Goal: Task Accomplishment & Management: Manage account settings

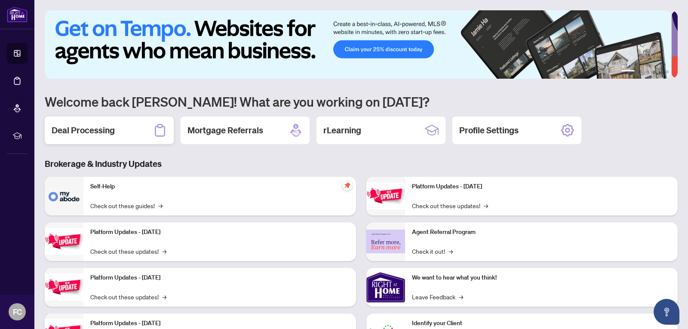
click at [97, 126] on h2 "Deal Processing" at bounding box center [83, 130] width 63 height 12
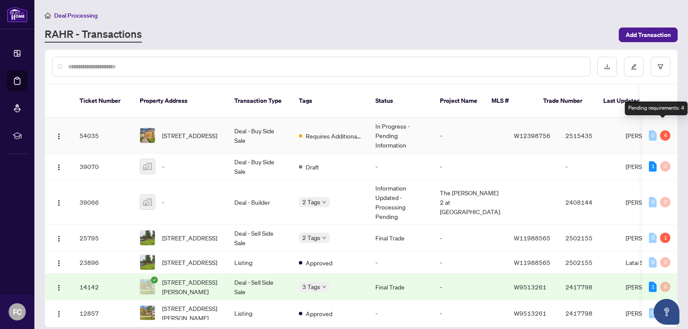
click at [663, 130] on div "4" at bounding box center [665, 135] width 10 height 10
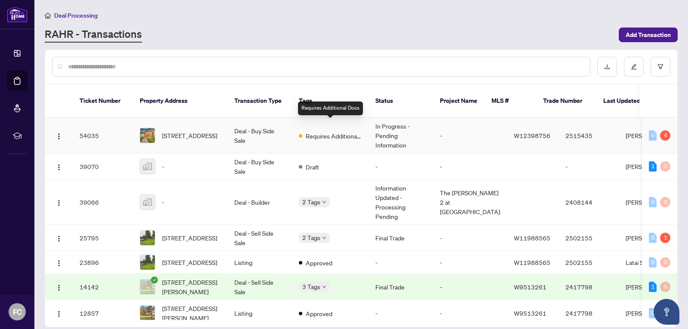
click at [319, 131] on span "Requires Additional Docs" at bounding box center [334, 135] width 56 height 9
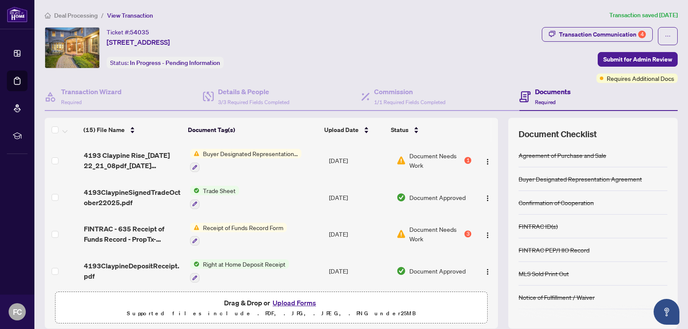
click at [228, 229] on span "Receipt of Funds Record Form" at bounding box center [243, 227] width 87 height 9
click at [225, 270] on span "Receipt of Funds Record Form" at bounding box center [240, 269] width 87 height 9
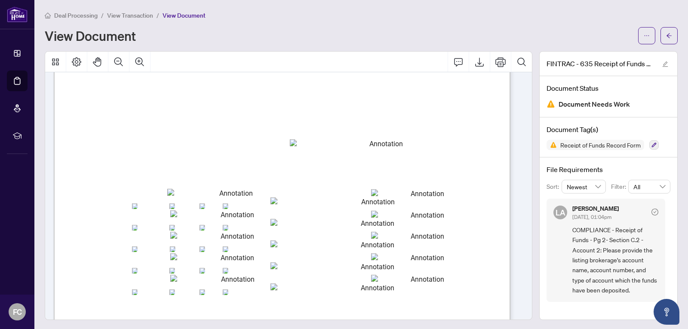
scroll to position [645, 0]
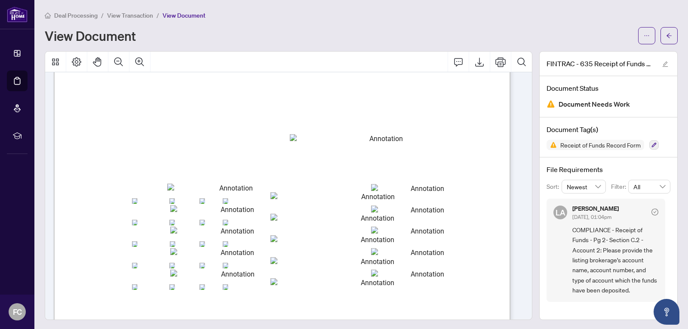
click at [128, 16] on span "View Transaction" at bounding box center [130, 16] width 46 height 8
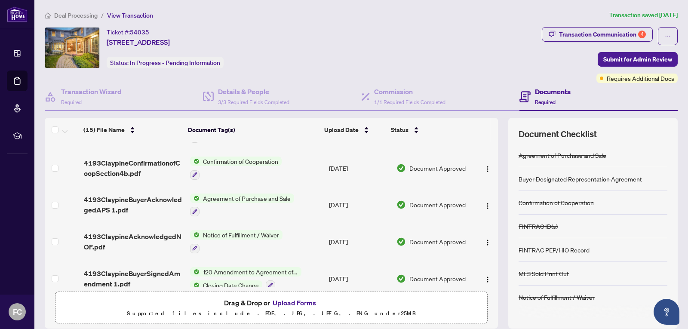
scroll to position [215, 0]
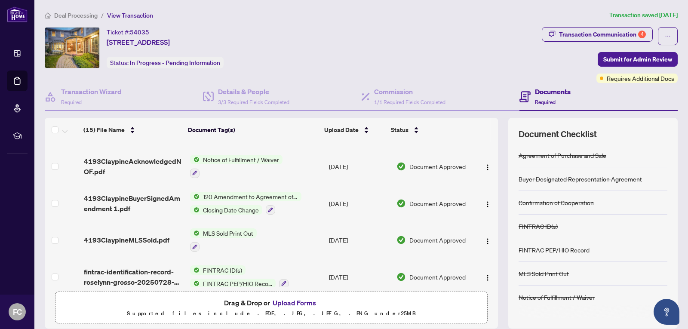
click at [290, 303] on button "Upload Forms" at bounding box center [294, 302] width 49 height 11
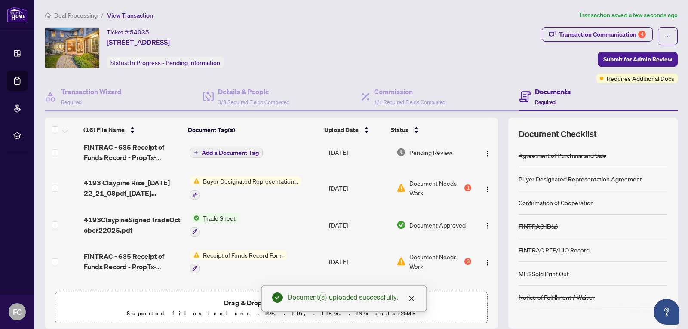
scroll to position [0, 0]
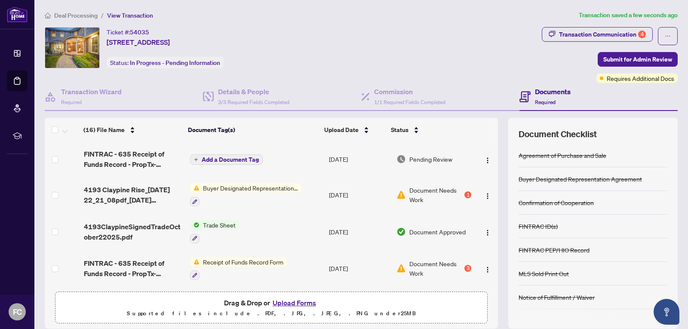
click at [207, 160] on span "Add a Document Tag" at bounding box center [230, 160] width 57 height 6
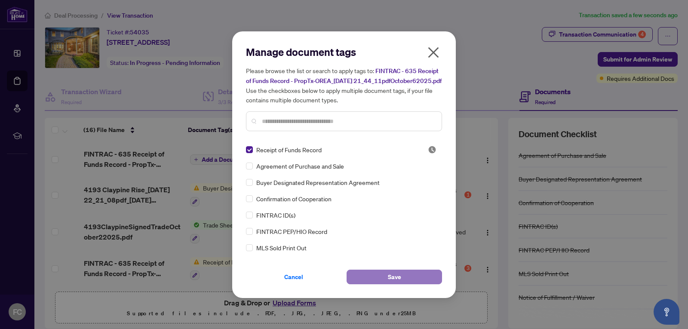
click at [374, 281] on button "Save" at bounding box center [394, 277] width 95 height 15
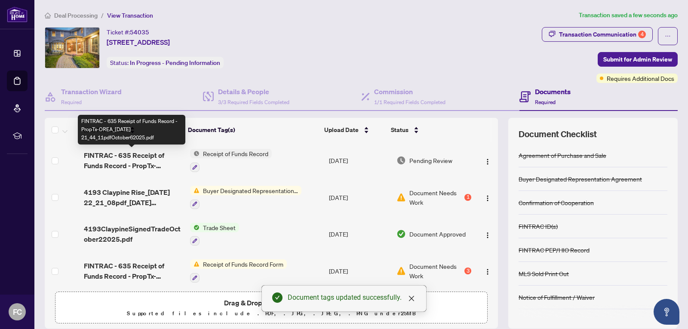
click at [137, 161] on span "FINTRAC - 635 Receipt of Funds Record - PropTx-OREA_[DATE] 21_44_11pdfOctober62…" at bounding box center [133, 160] width 99 height 21
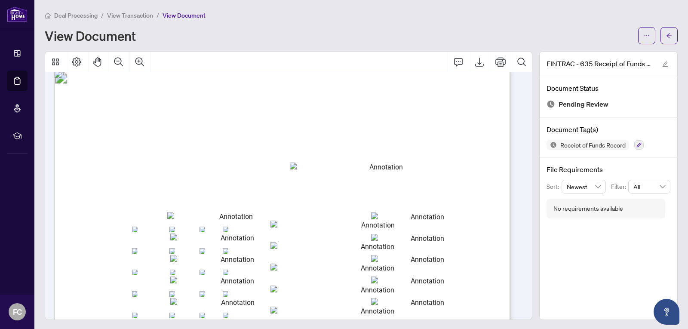
scroll to position [645, 0]
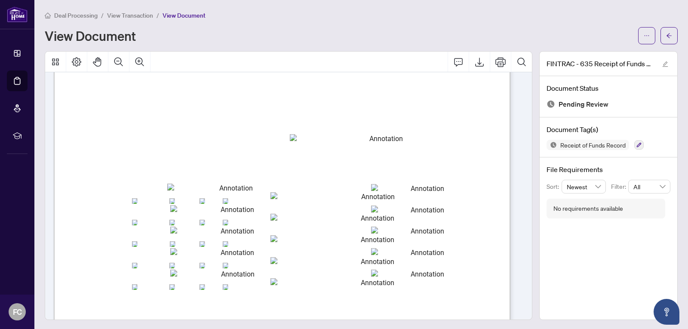
click at [126, 16] on span "View Transaction" at bounding box center [130, 16] width 46 height 8
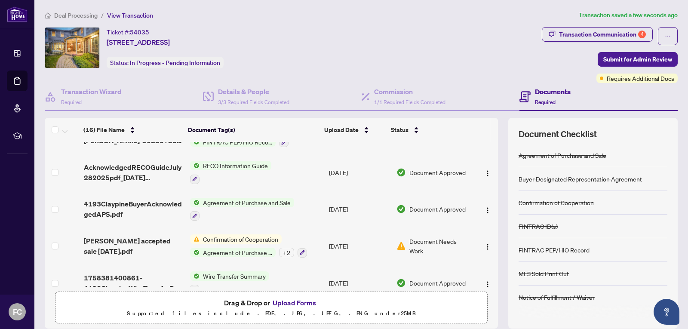
scroll to position [444, 0]
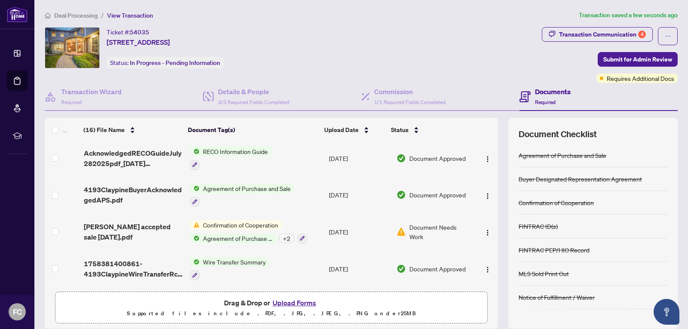
click at [234, 224] on span "Confirmation of Cooperation" at bounding box center [241, 224] width 82 height 9
click at [139, 313] on p "Supported files include .PDF, .JPG, .JPEG, .PNG under 25 MB" at bounding box center [272, 313] width 422 height 10
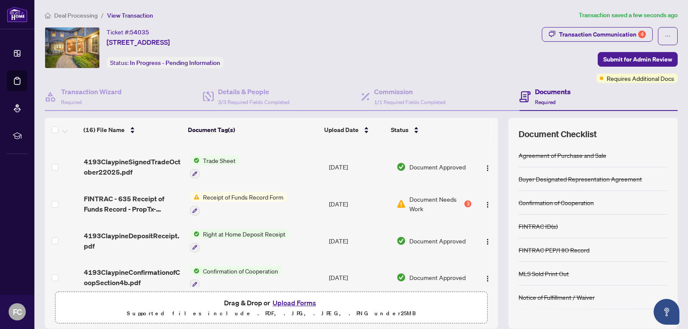
scroll to position [86, 0]
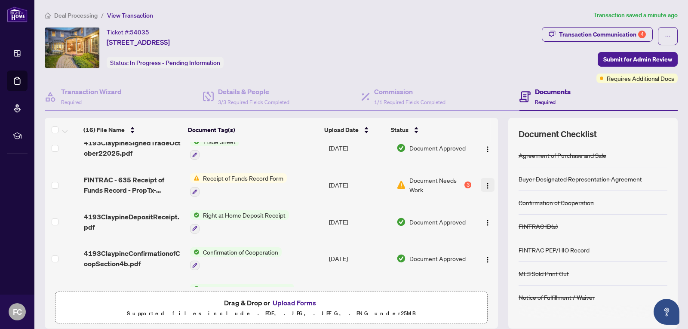
click at [484, 185] on img "button" at bounding box center [487, 185] width 7 height 7
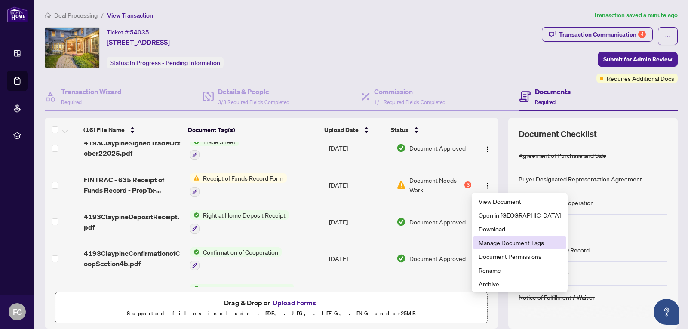
click at [490, 241] on span "Manage Document Tags" at bounding box center [520, 242] width 82 height 9
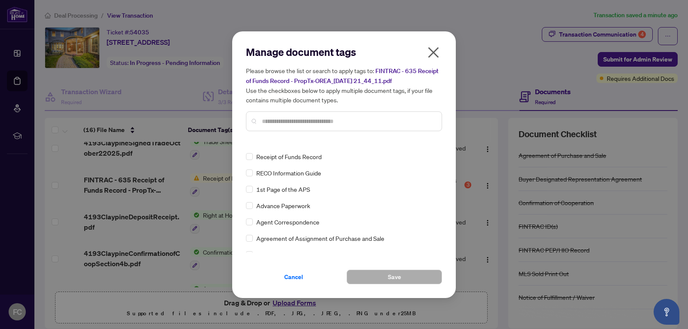
scroll to position [0, 0]
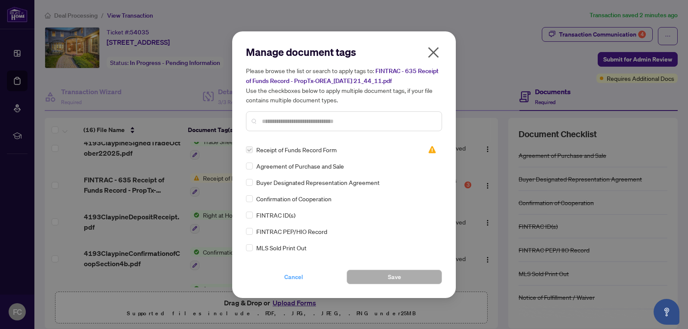
click at [292, 277] on span "Cancel" at bounding box center [293, 277] width 19 height 14
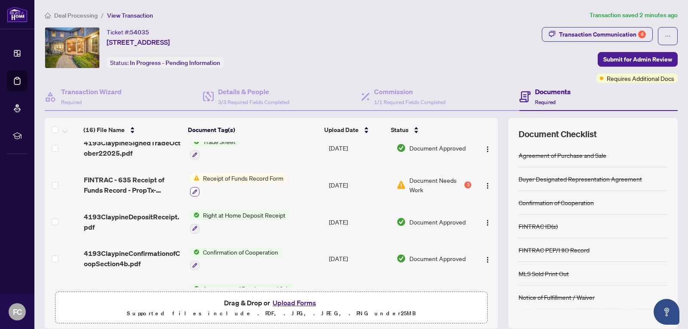
click at [192, 191] on icon "button" at bounding box center [194, 191] width 5 height 5
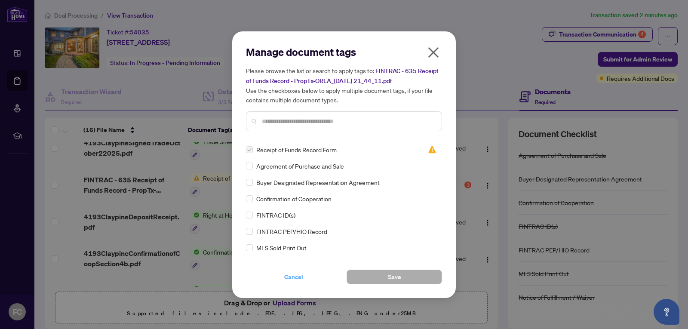
click at [292, 276] on span "Cancel" at bounding box center [293, 277] width 19 height 14
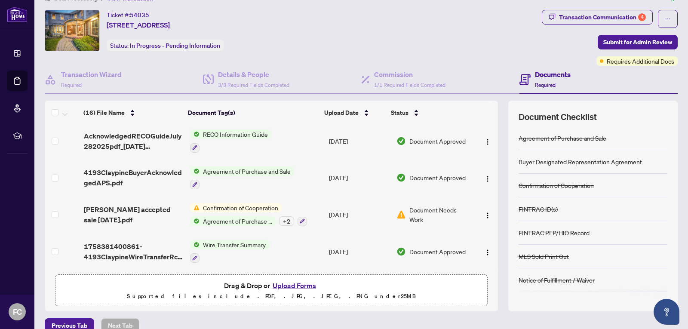
scroll to position [31, 0]
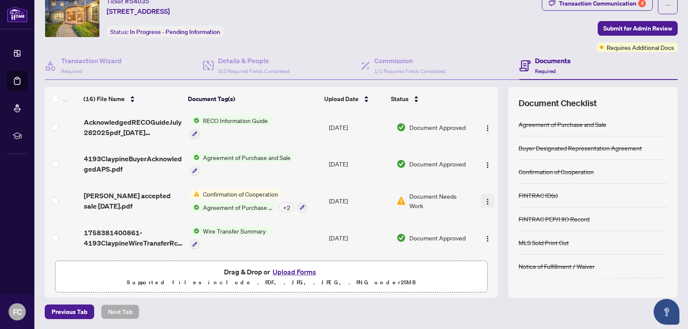
click at [484, 199] on img "button" at bounding box center [487, 201] width 7 height 7
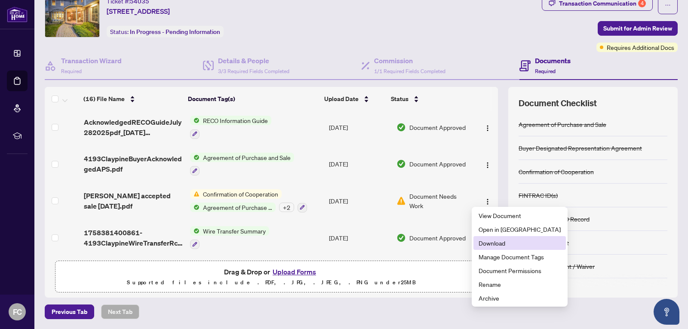
click at [490, 244] on span "Download" at bounding box center [520, 242] width 82 height 9
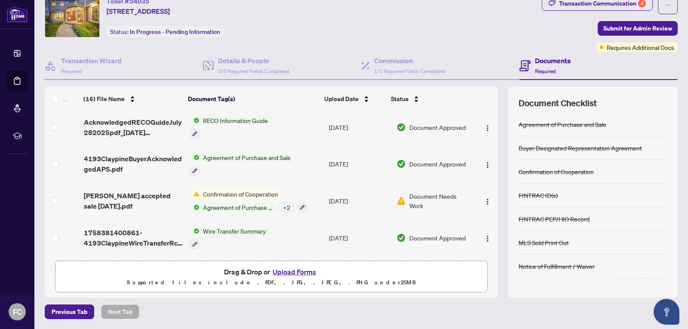
click at [413, 200] on span "Document Needs Work" at bounding box center [441, 200] width 62 height 19
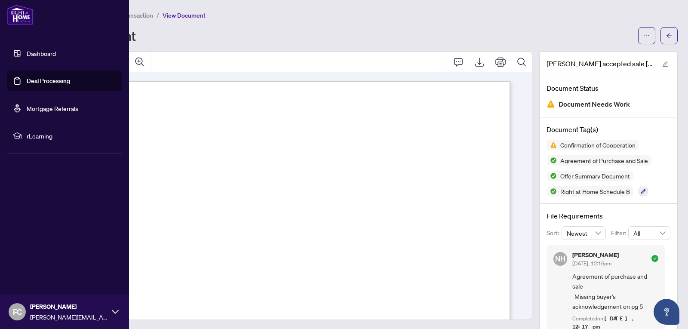
click at [36, 83] on link "Deal Processing" at bounding box center [48, 81] width 43 height 8
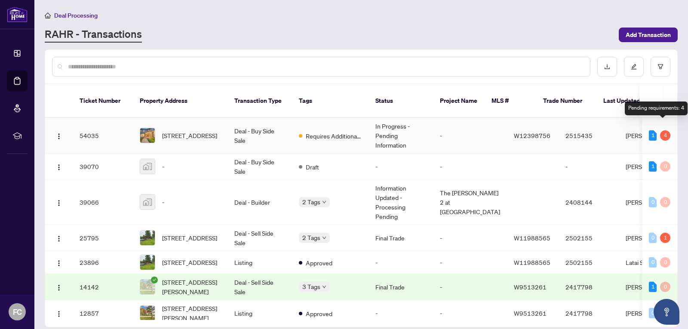
click at [664, 130] on div "4" at bounding box center [665, 135] width 10 height 10
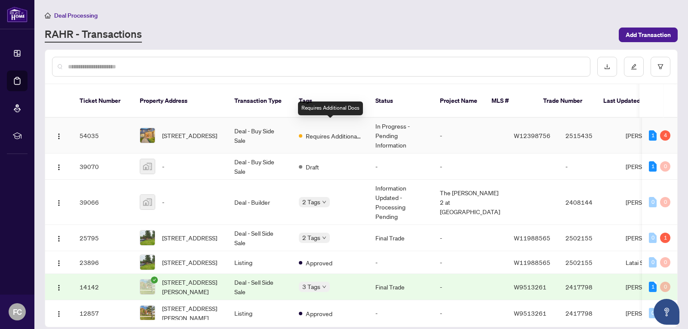
click at [334, 131] on span "Requires Additional Docs" at bounding box center [334, 135] width 56 height 9
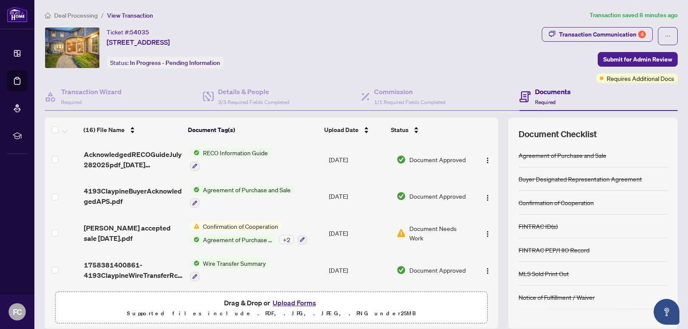
scroll to position [444, 0]
click at [582, 34] on div "Transaction Communication 4" at bounding box center [602, 35] width 87 height 14
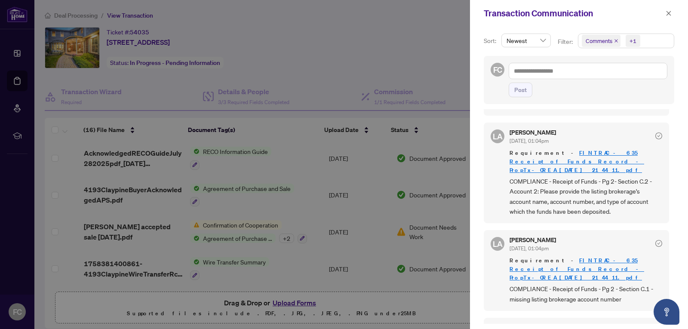
scroll to position [0, 0]
